Goal: Transaction & Acquisition: Purchase product/service

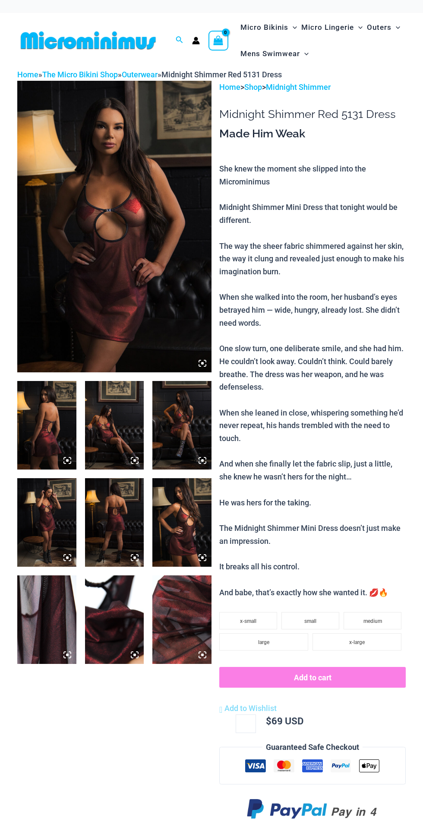
click at [164, 322] on img at bounding box center [114, 226] width 194 height 291
click at [205, 365] on icon at bounding box center [203, 363] width 8 height 8
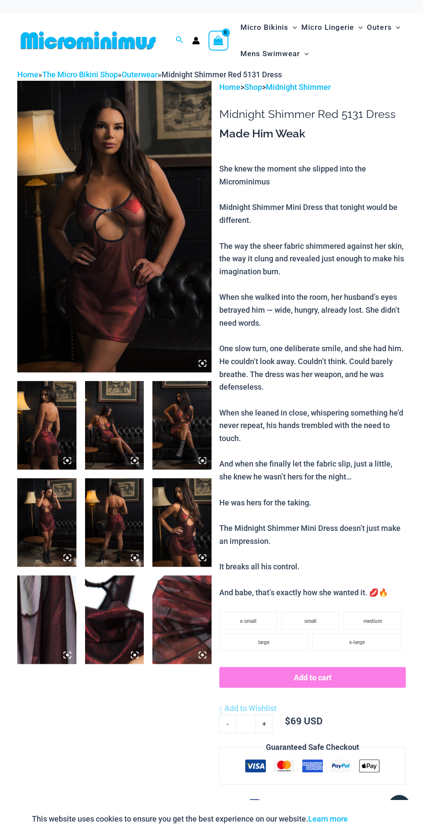
click at [199, 361] on icon at bounding box center [203, 363] width 8 height 8
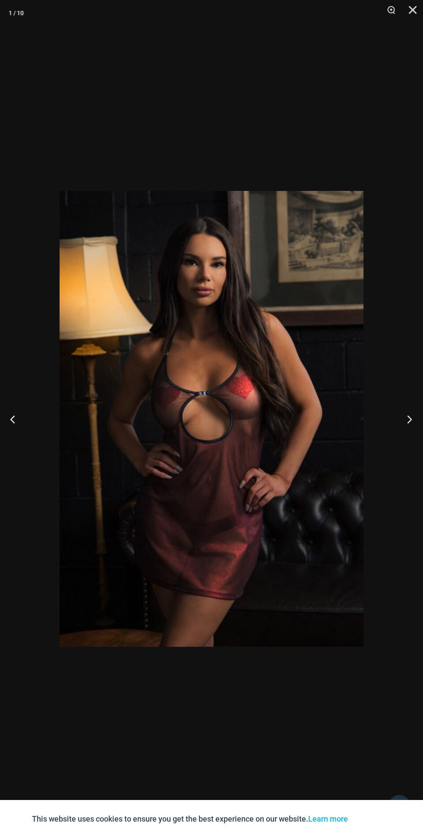
click at [394, 417] on button "Next" at bounding box center [407, 418] width 32 height 43
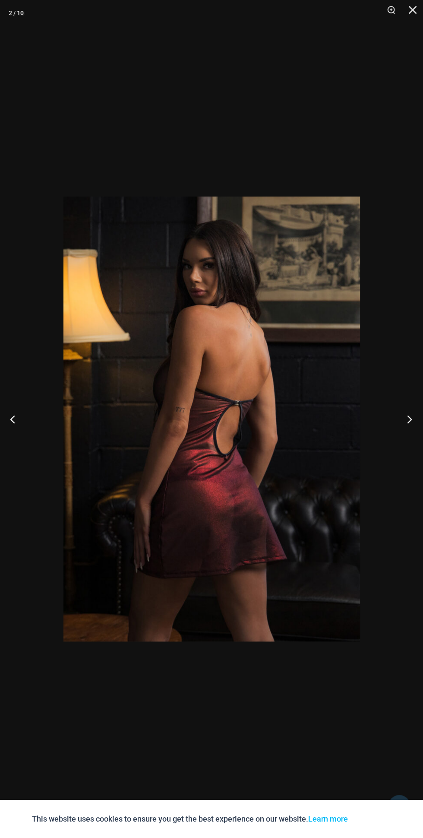
click at [391, 422] on button "Next" at bounding box center [407, 418] width 32 height 43
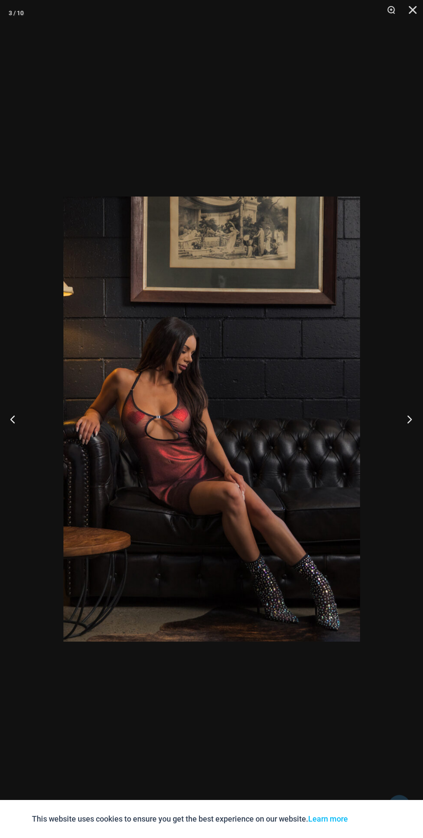
click at [392, 422] on button "Next" at bounding box center [407, 418] width 32 height 43
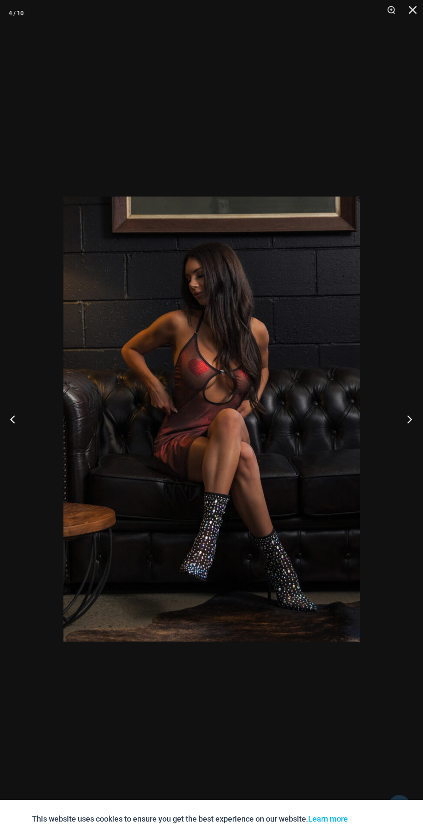
click at [392, 413] on button "Next" at bounding box center [407, 418] width 32 height 43
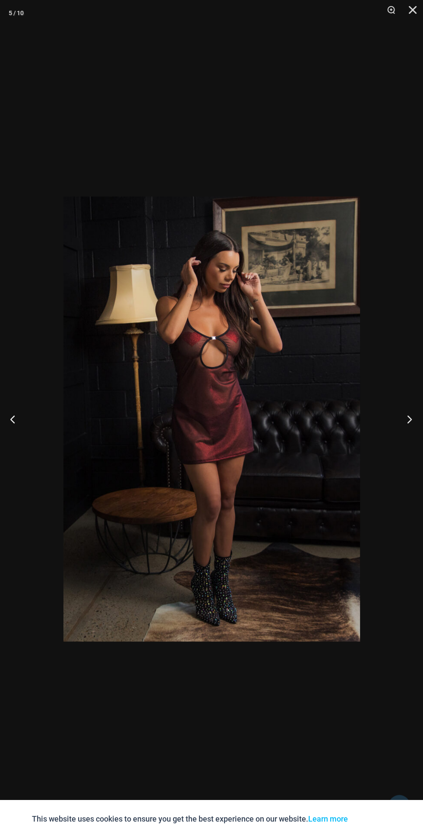
click at [395, 422] on button "Next" at bounding box center [407, 418] width 32 height 43
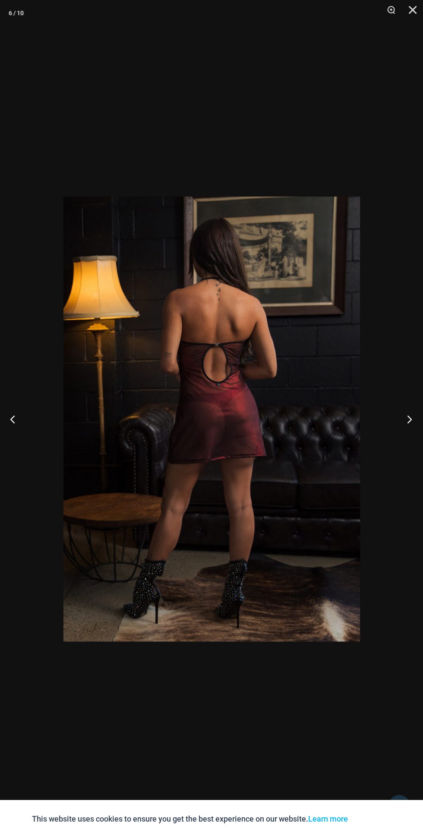
click at [395, 424] on button "Next" at bounding box center [407, 418] width 32 height 43
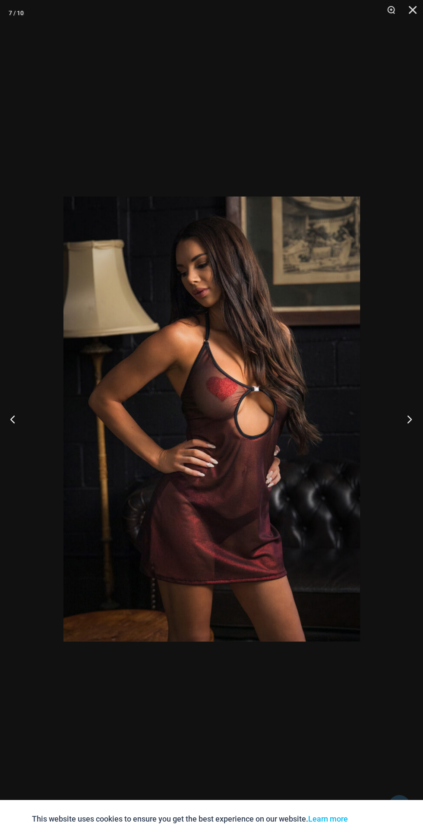
click at [397, 421] on button "Next" at bounding box center [407, 418] width 32 height 43
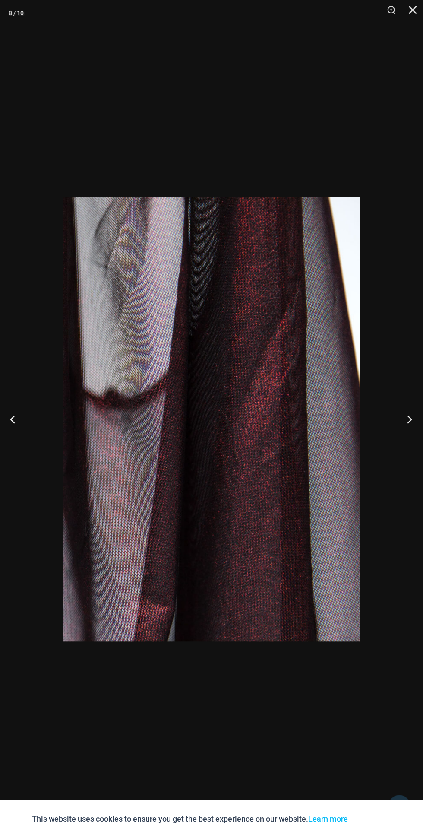
click at [406, 428] on button "Next" at bounding box center [407, 418] width 32 height 43
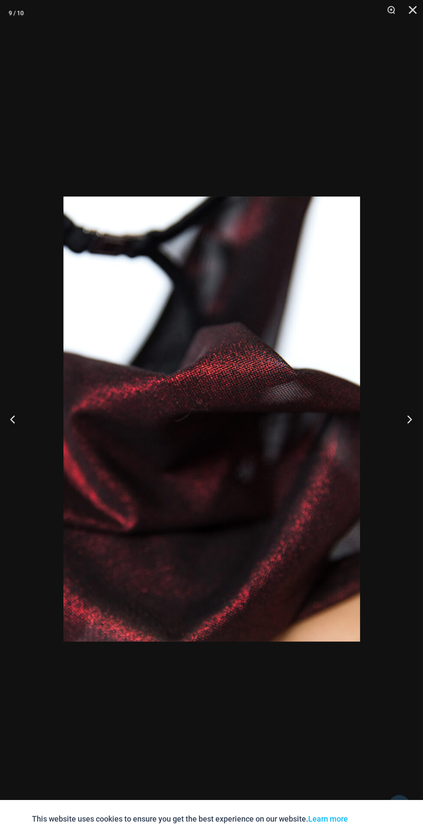
click at [405, 429] on button "Next" at bounding box center [407, 418] width 32 height 43
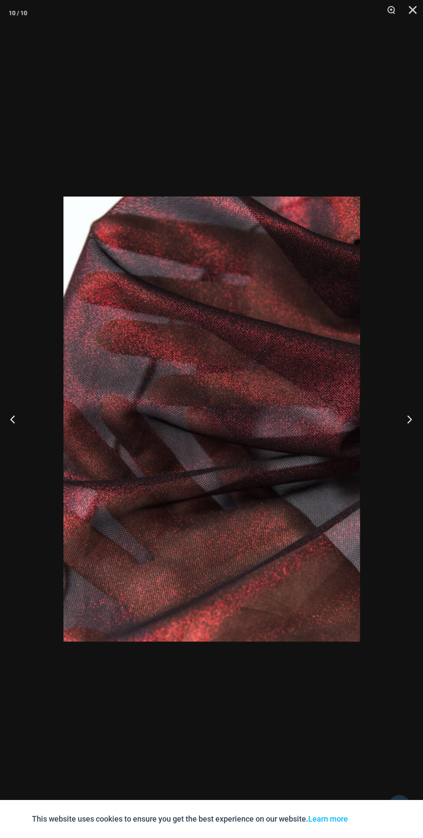
click at [411, 422] on button "Next" at bounding box center [407, 418] width 32 height 43
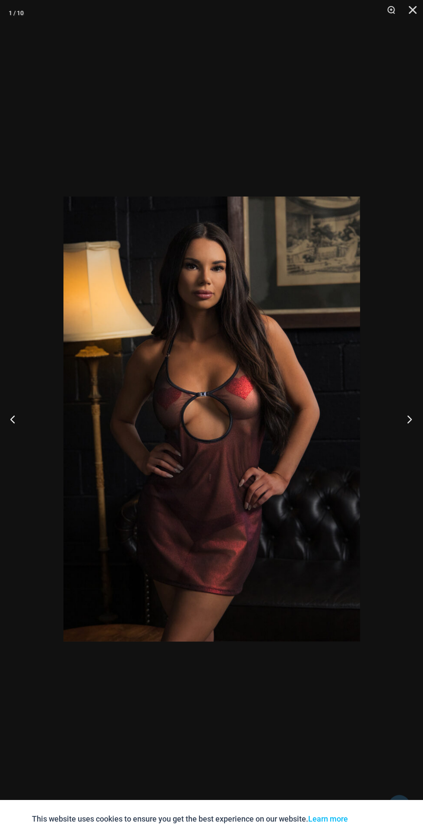
click at [409, 422] on button "Next" at bounding box center [407, 418] width 32 height 43
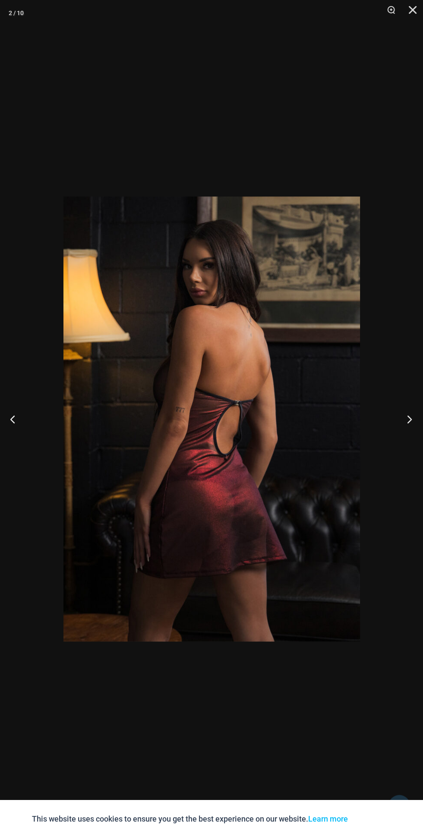
click at [408, 418] on button "Next" at bounding box center [407, 418] width 32 height 43
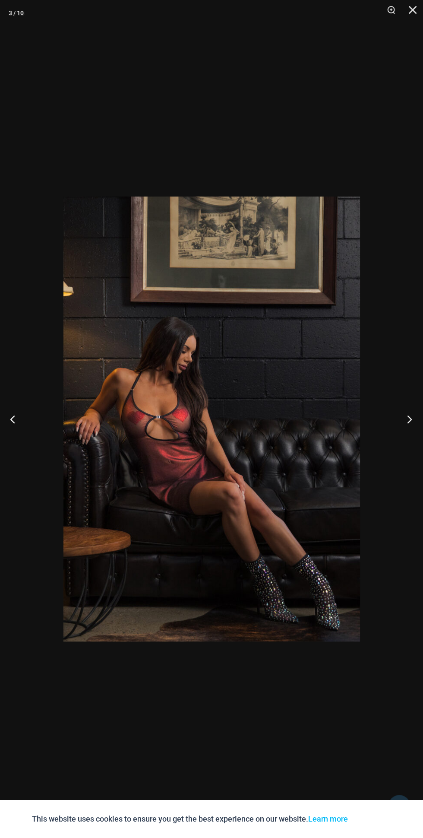
click at [407, 417] on button "Next" at bounding box center [407, 418] width 32 height 43
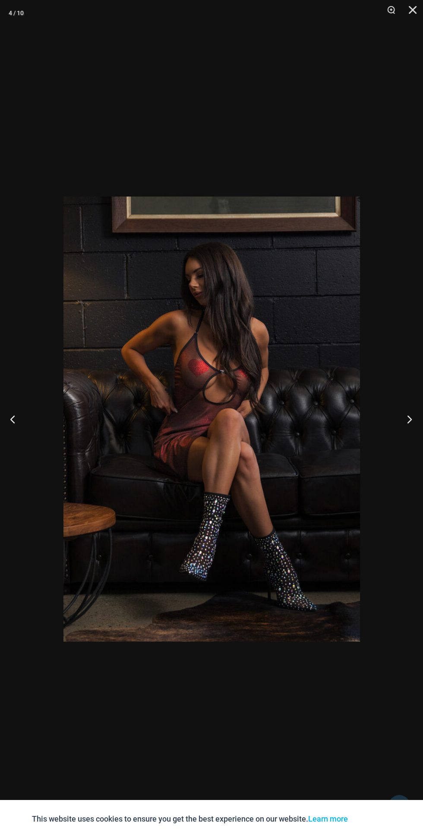
click at [409, 414] on button "Next" at bounding box center [407, 418] width 32 height 43
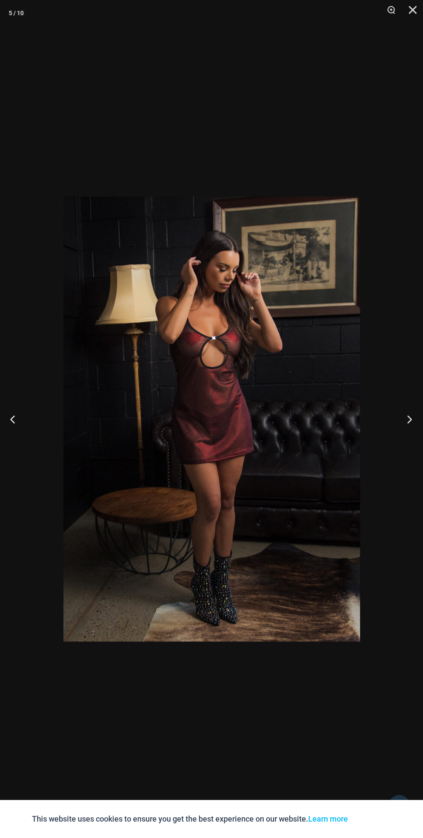
click at [410, 412] on button "Next" at bounding box center [407, 418] width 32 height 43
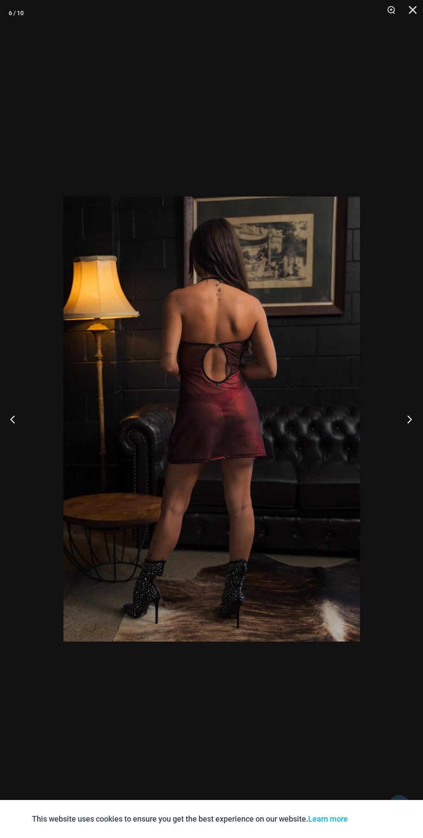
click at [412, 416] on button "Next" at bounding box center [407, 418] width 32 height 43
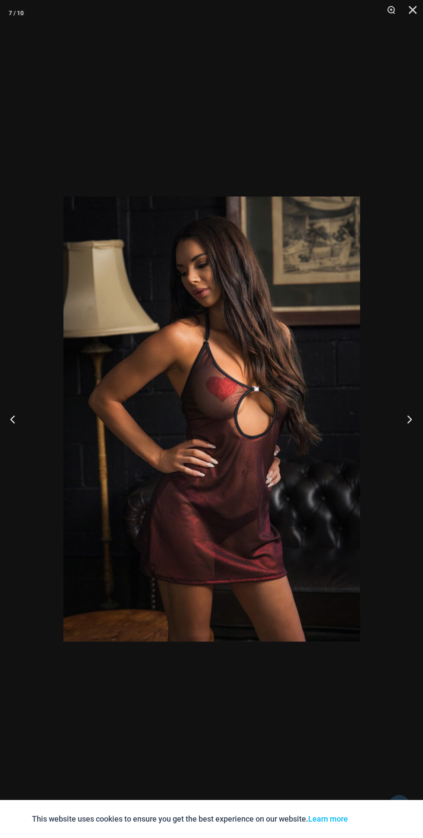
click at [412, 420] on button "Next" at bounding box center [407, 418] width 32 height 43
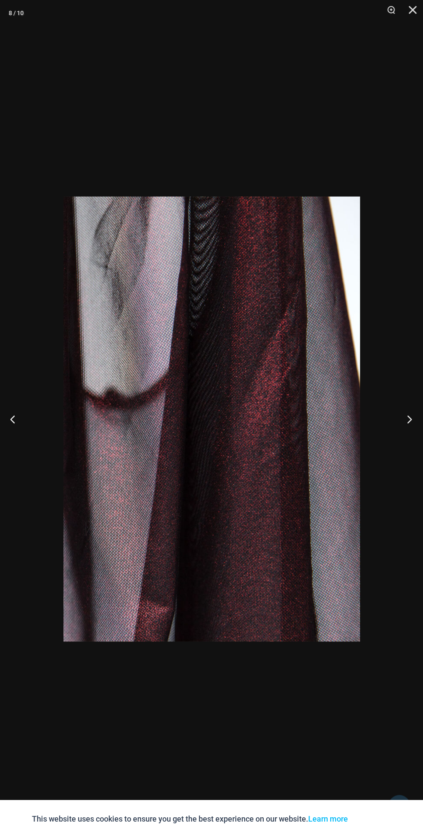
click at [415, 413] on button "Next" at bounding box center [407, 418] width 32 height 43
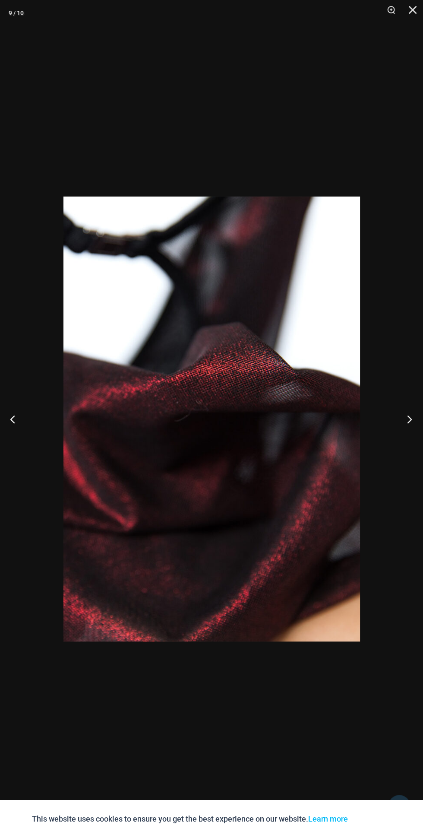
click at [416, 409] on button "Next" at bounding box center [407, 418] width 32 height 43
